Goal: Task Accomplishment & Management: Manage account settings

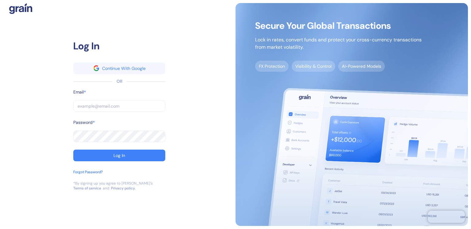
click at [1, 102] on div "Log In Continue With Google OR Email * ​ Password * ​ Log In Forgot Password? *…" at bounding box center [235, 114] width 471 height 229
click at [88, 103] on input "text" at bounding box center [119, 106] width 92 height 12
type input "a"
type input "al"
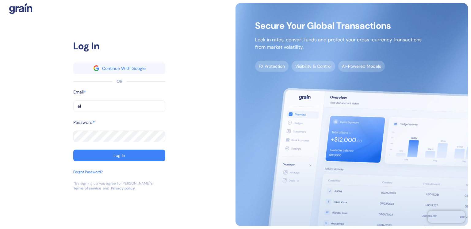
type input "al"
type input "ale"
type input "[PERSON_NAME][EMAIL_ADDRESS][DOMAIN_NAME]"
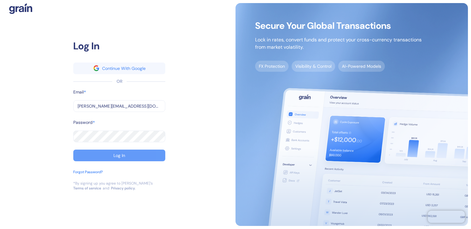
click at [107, 159] on button "Log In" at bounding box center [119, 156] width 92 height 12
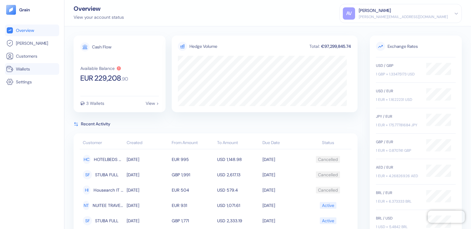
click at [31, 67] on link "Wallets" at bounding box center [32, 68] width 52 height 7
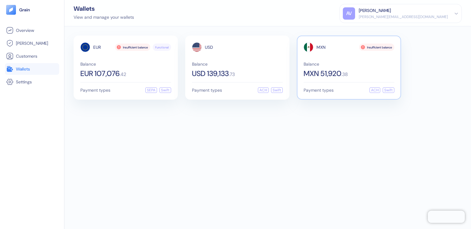
click at [347, 59] on div "MXN Insufficient balance Balance MXN 51,920 . 38" at bounding box center [349, 59] width 91 height 35
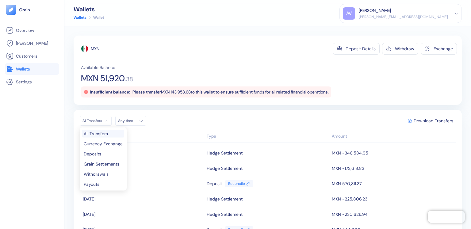
click at [111, 120] on html "Pingdom Check: App Online Overview [PERSON_NAME] Customers Wallets Settings Wal…" at bounding box center [235, 114] width 471 height 229
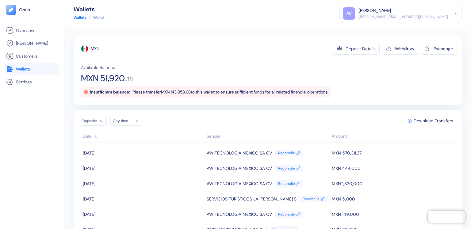
click at [439, 14] on div "[PERSON_NAME][EMAIL_ADDRESS][DOMAIN_NAME]" at bounding box center [403, 17] width 89 height 6
click at [368, 32] on div "Sign Out" at bounding box center [359, 30] width 17 height 6
